Goal: Information Seeking & Learning: Learn about a topic

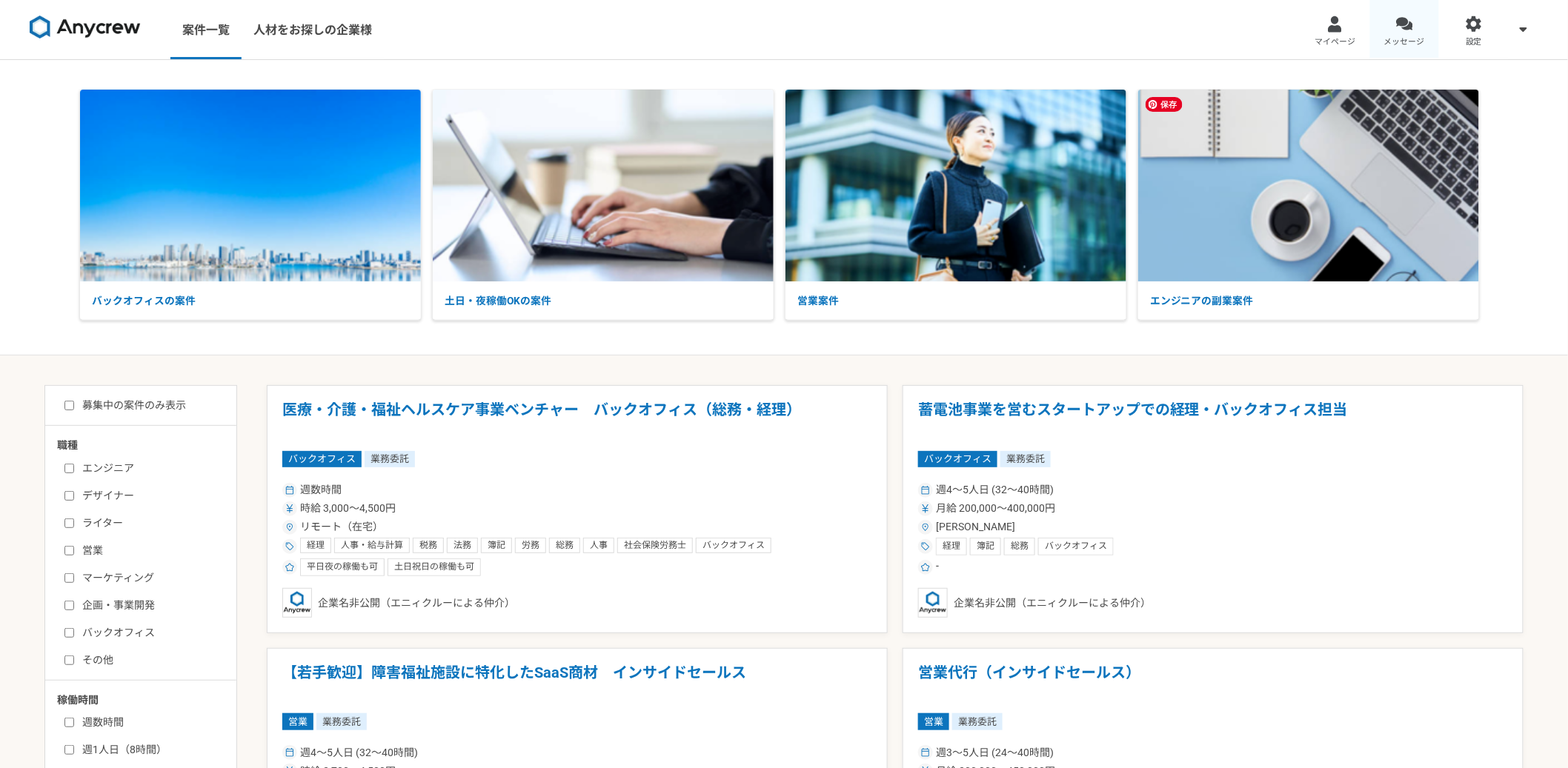
click at [1422, 31] on link "メッセージ" at bounding box center [1404, 30] width 70 height 59
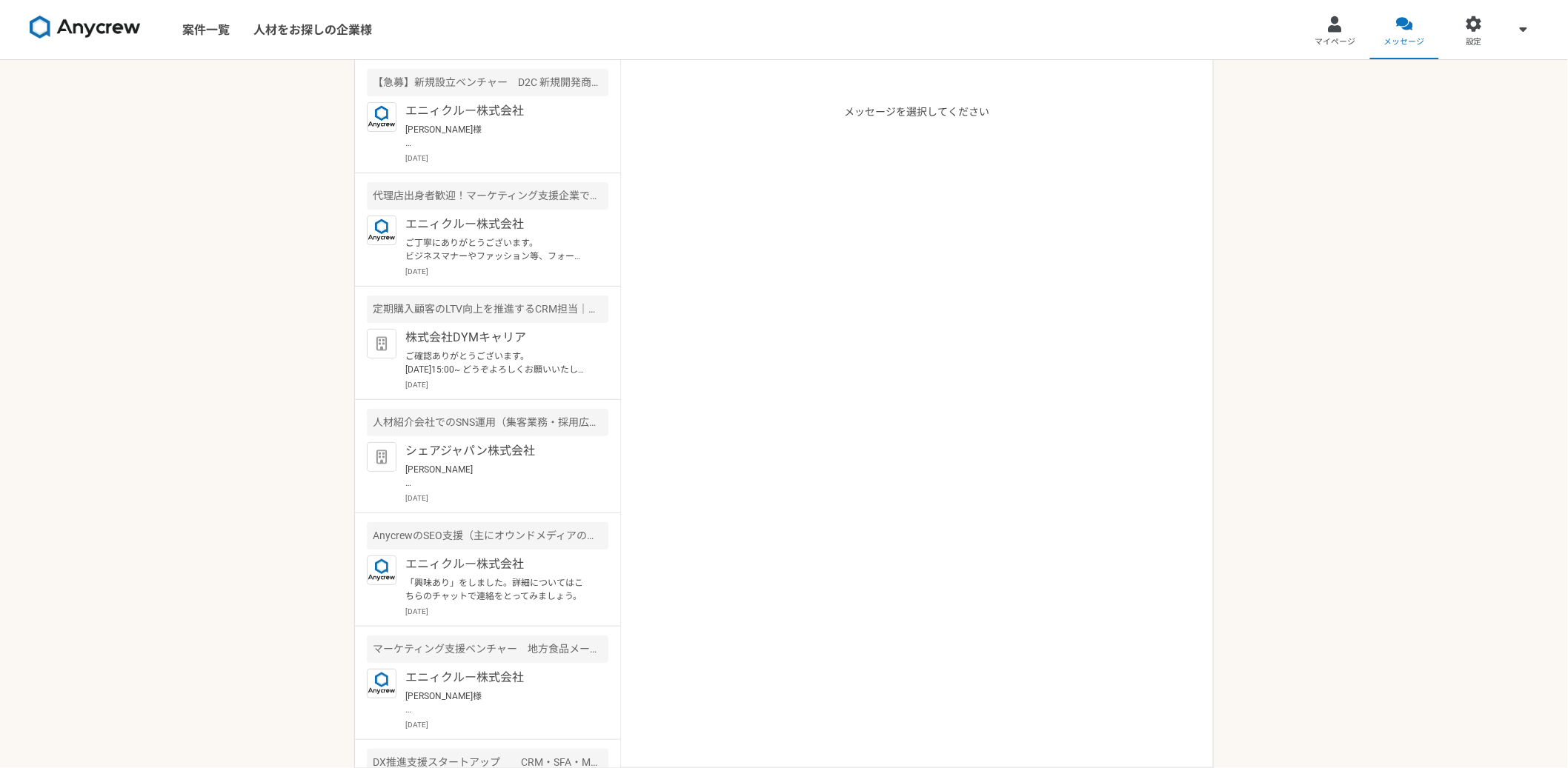
click at [113, 30] on img at bounding box center [85, 27] width 112 height 24
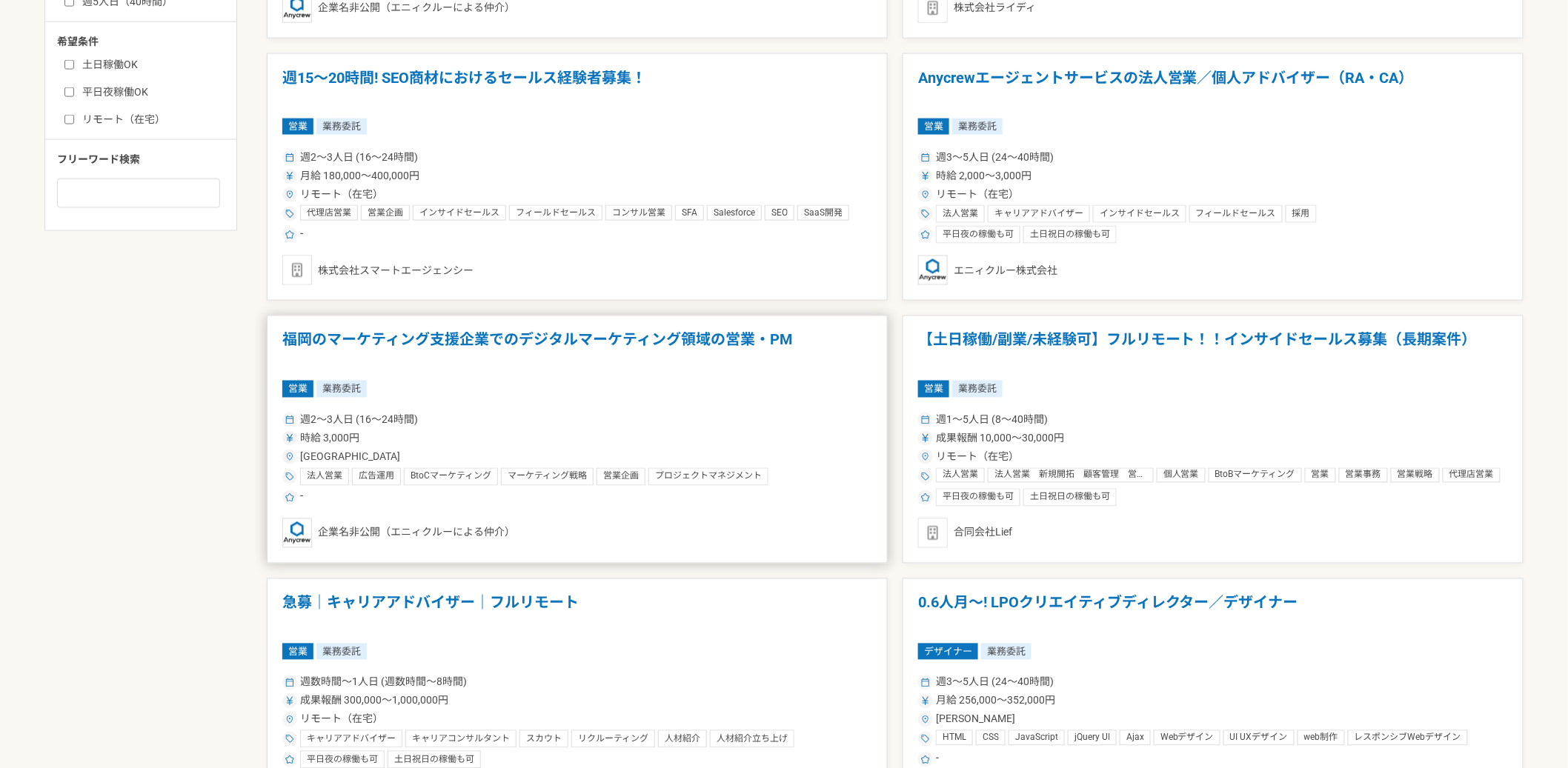
scroll to position [857, 0]
click at [650, 345] on h1 "福岡のマーケティング支援企業でのデジタルマーケティング領域の営業・PM" at bounding box center [577, 352] width 589 height 38
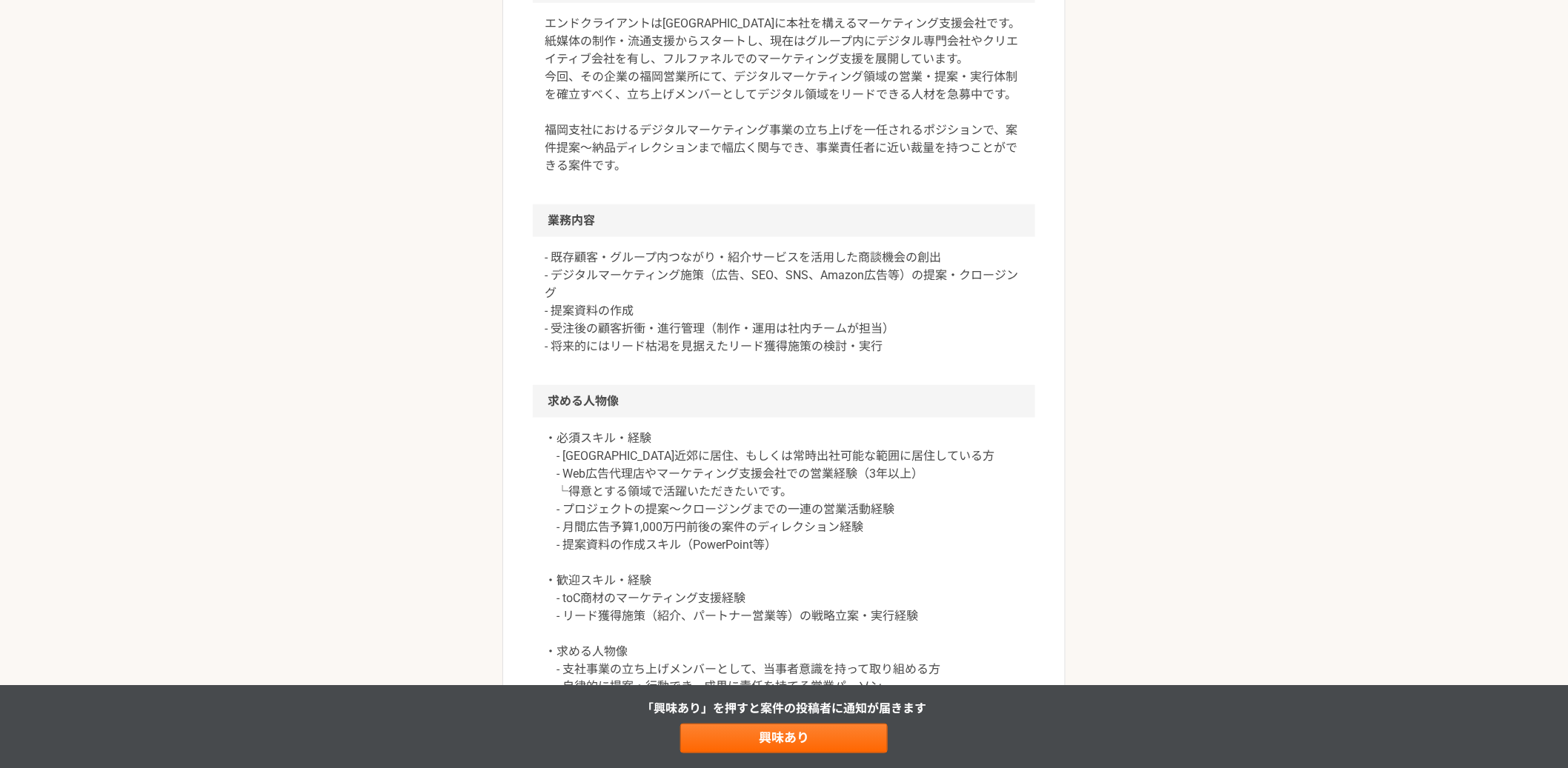
scroll to position [494, 0]
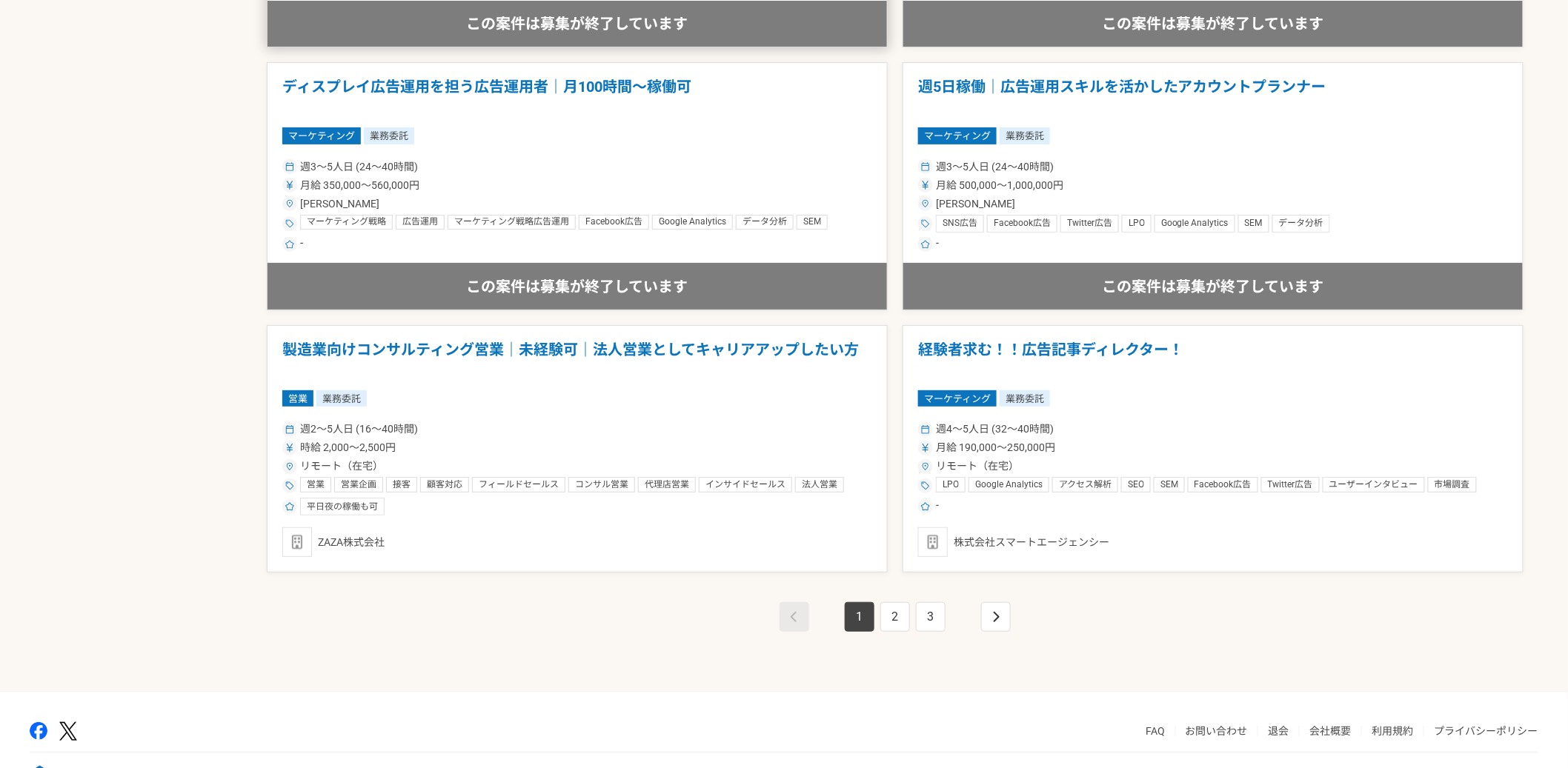
scroll to position [2478, 0]
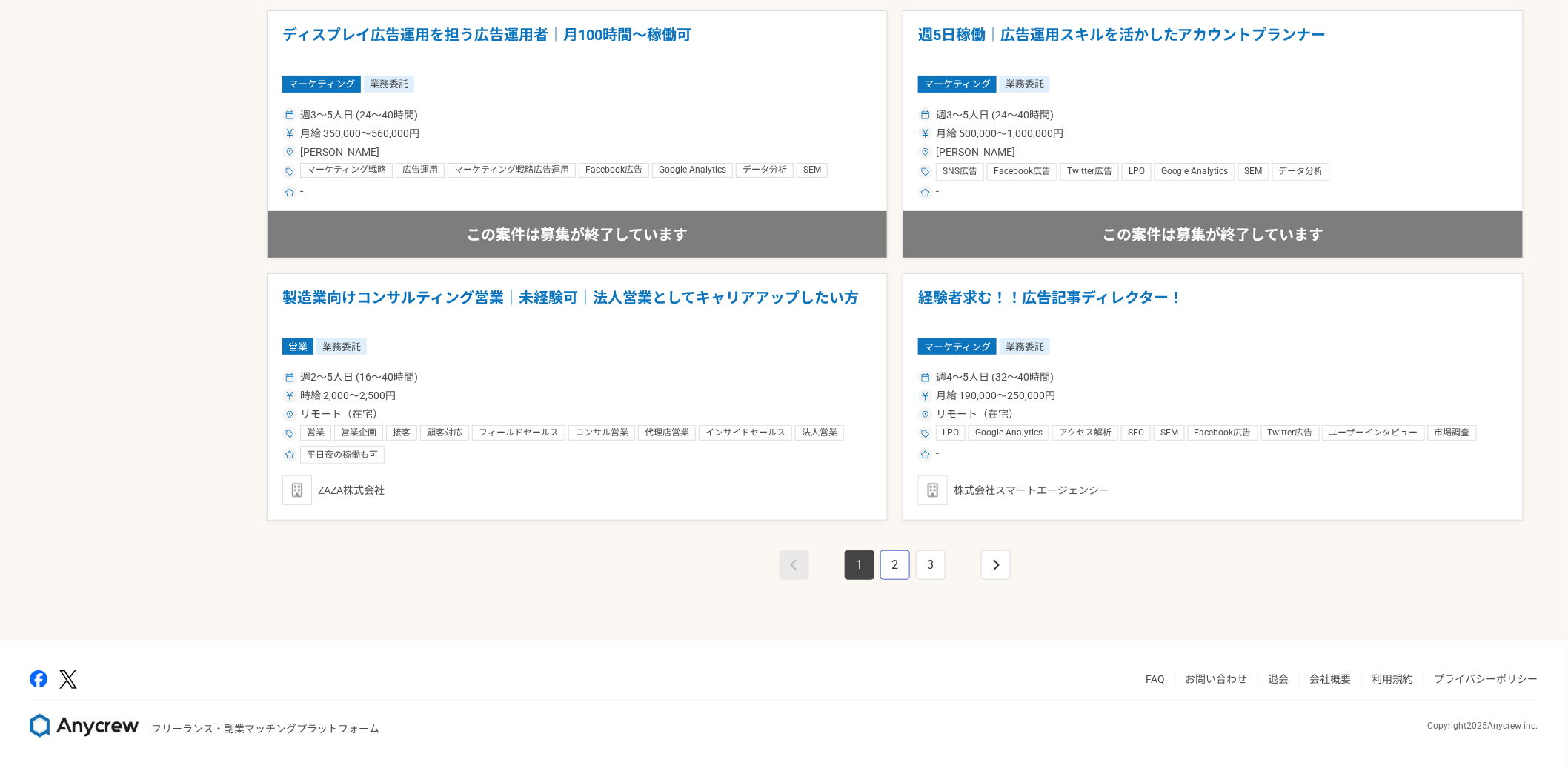
click at [905, 565] on link "2" at bounding box center [895, 565] width 30 height 30
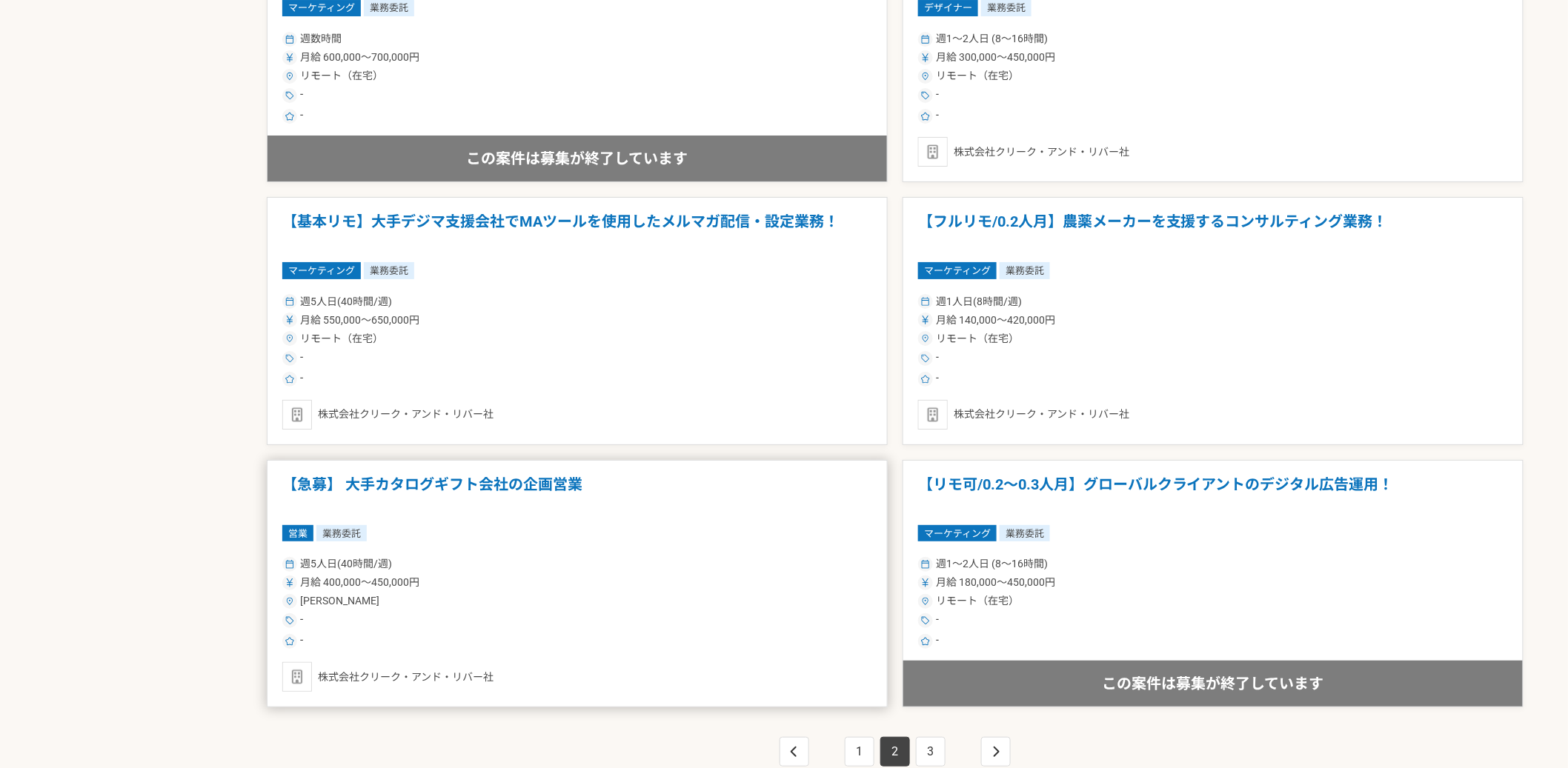
scroll to position [2402, 0]
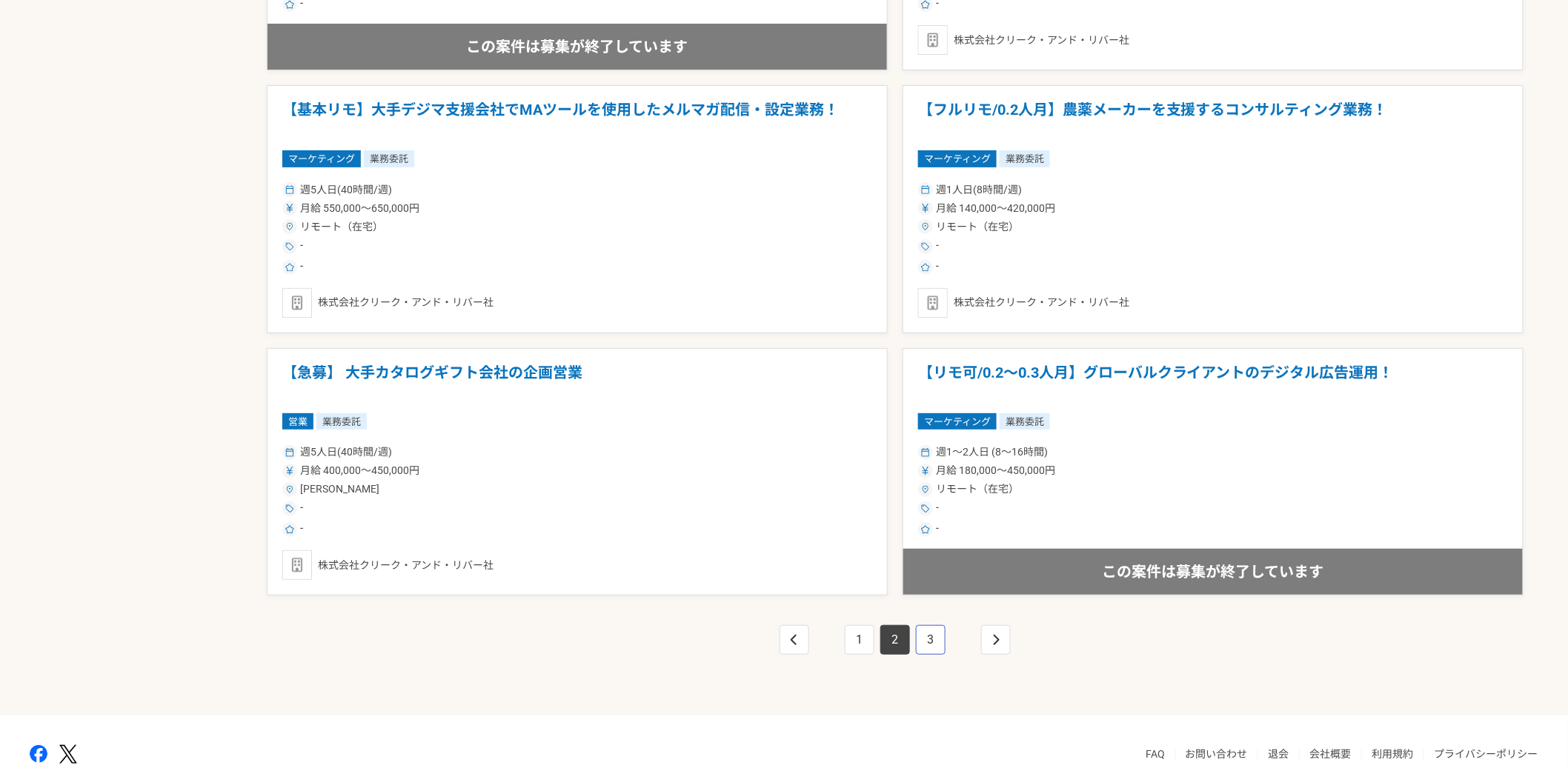
click at [937, 648] on link "3" at bounding box center [930, 640] width 30 height 30
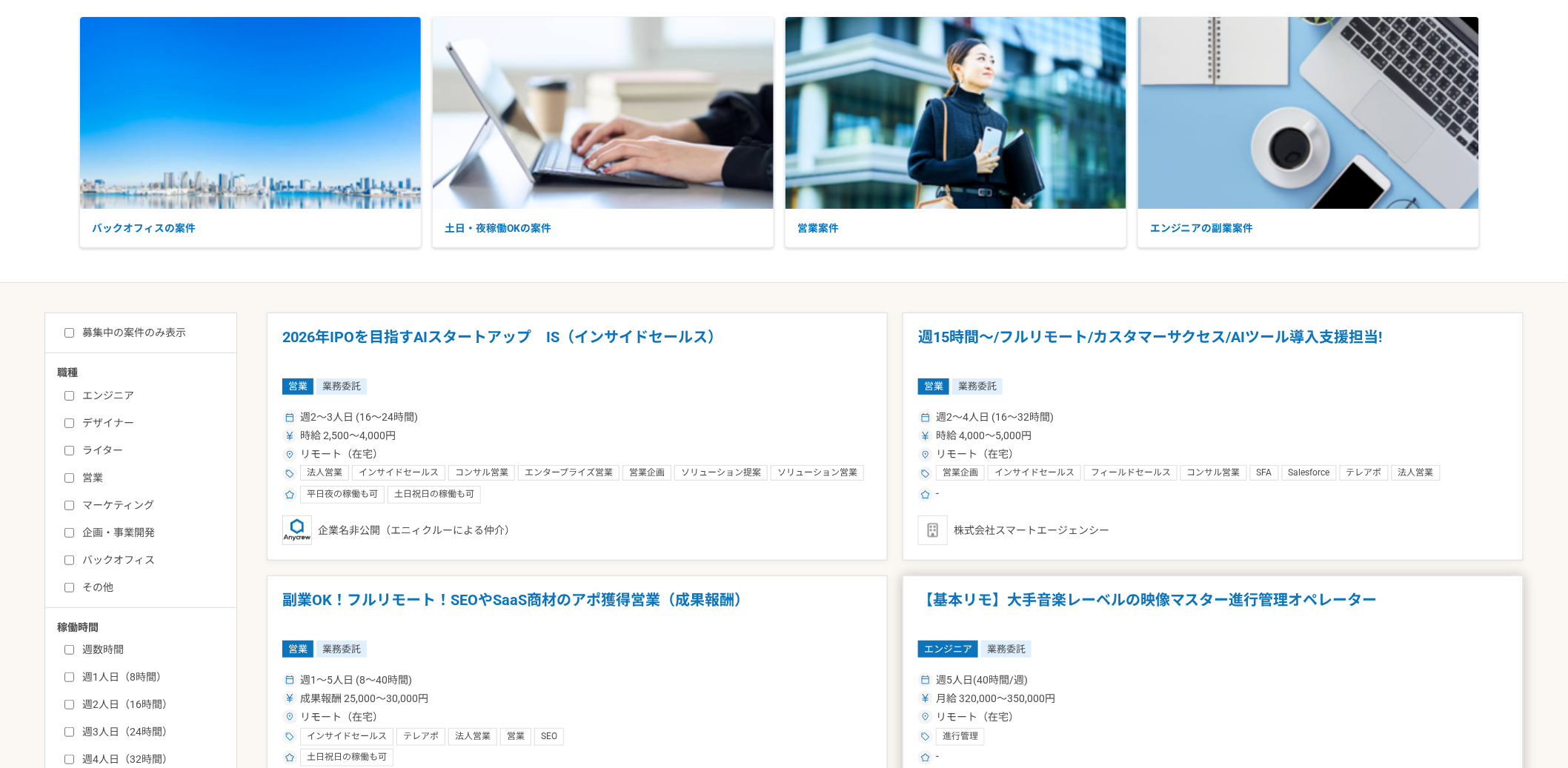
scroll to position [86, 0]
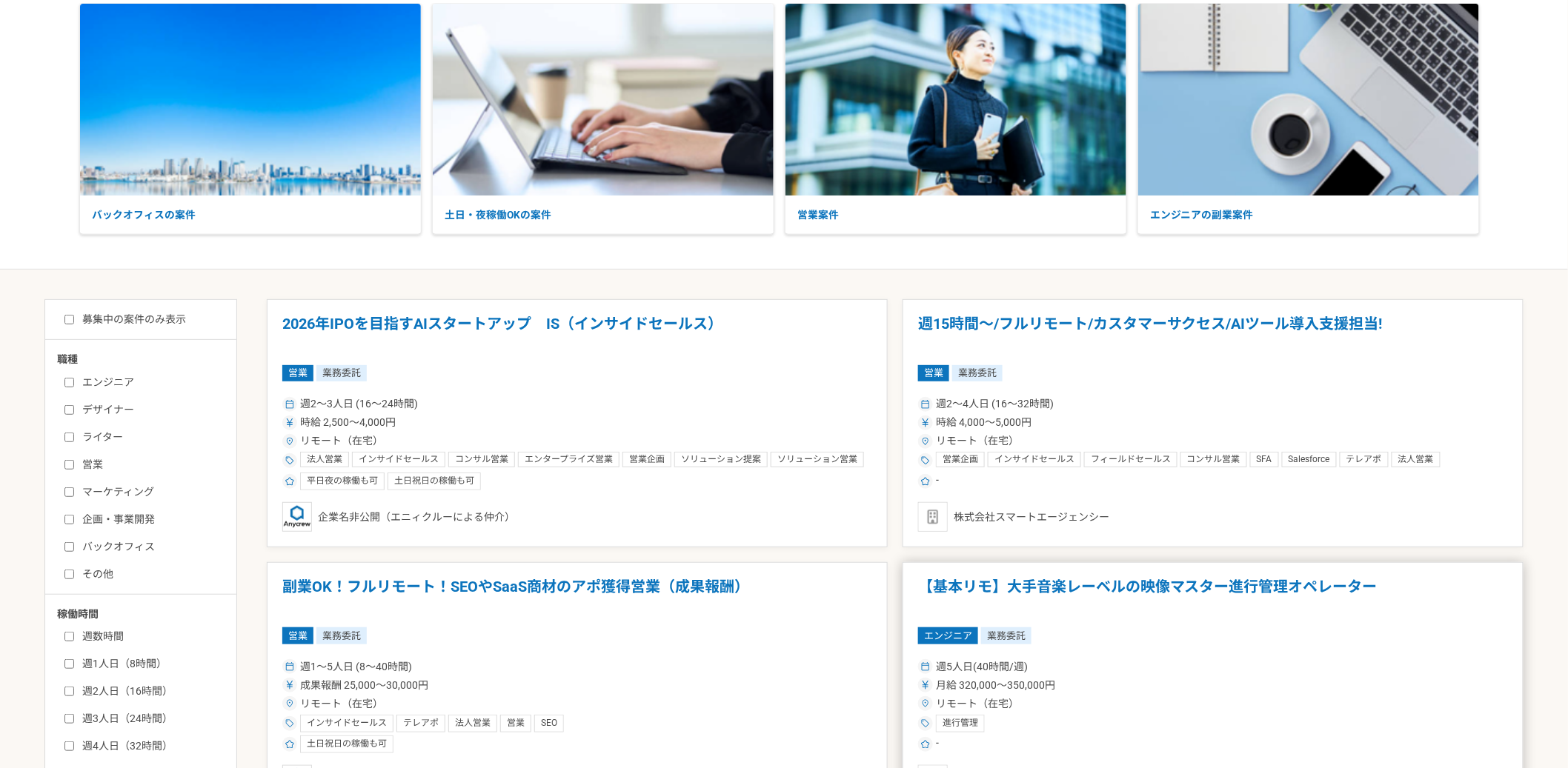
click at [1049, 585] on h1 "【基本リモ】大手音楽レーベルの映像マスター進行管理オペレーター" at bounding box center [1212, 597] width 589 height 38
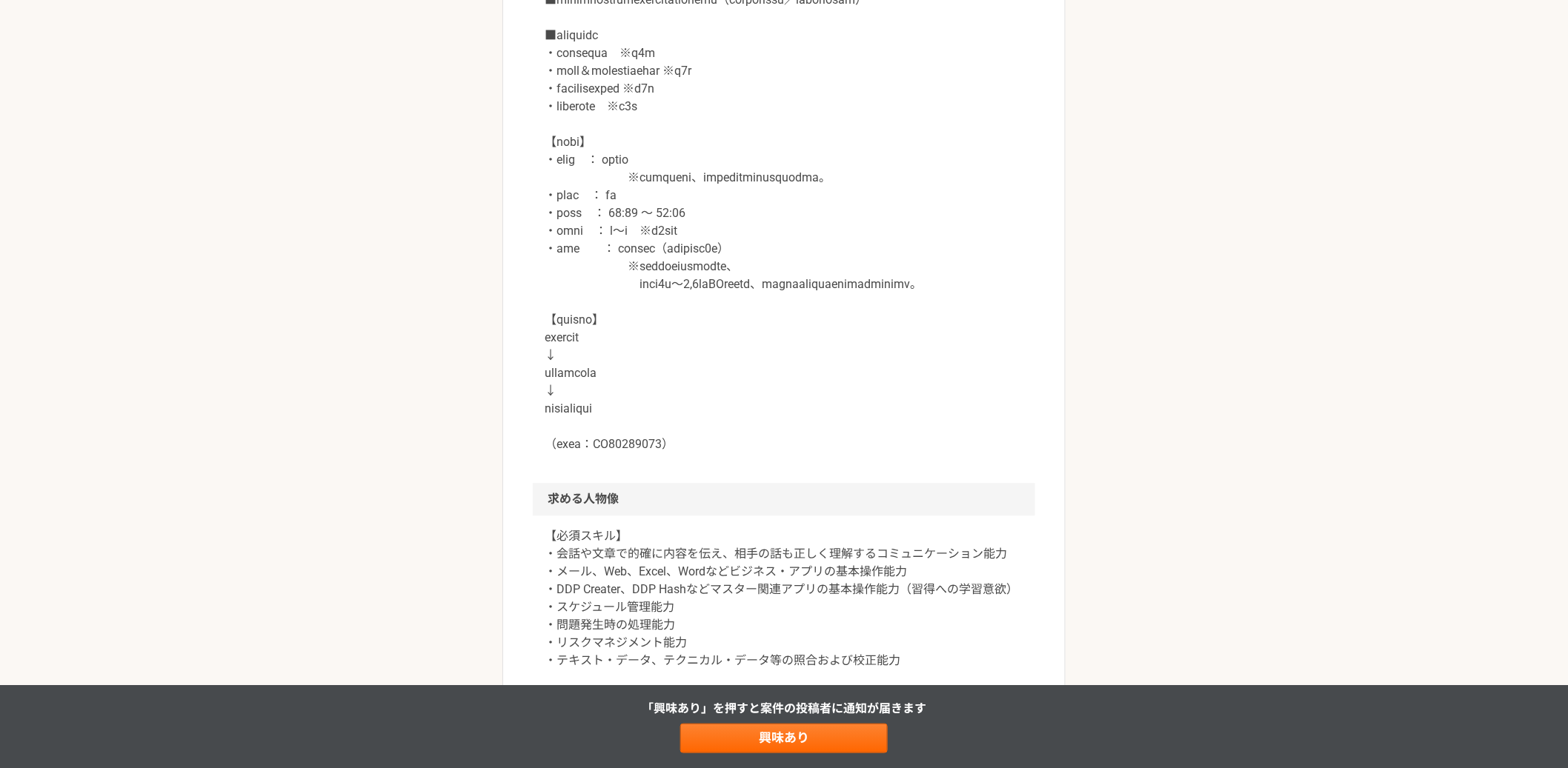
scroll to position [1273, 0]
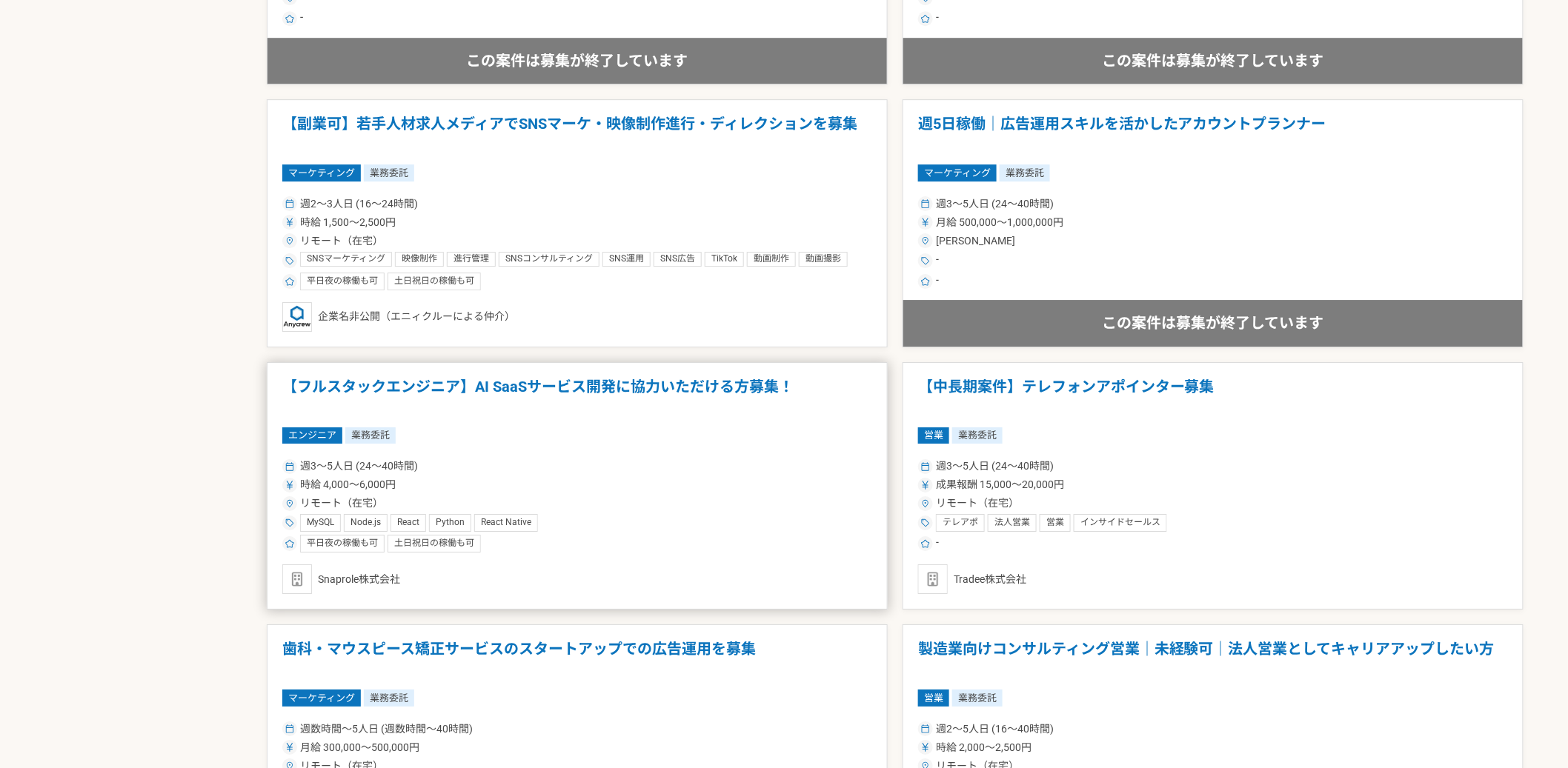
scroll to position [1758, 0]
